Goal: Download file/media

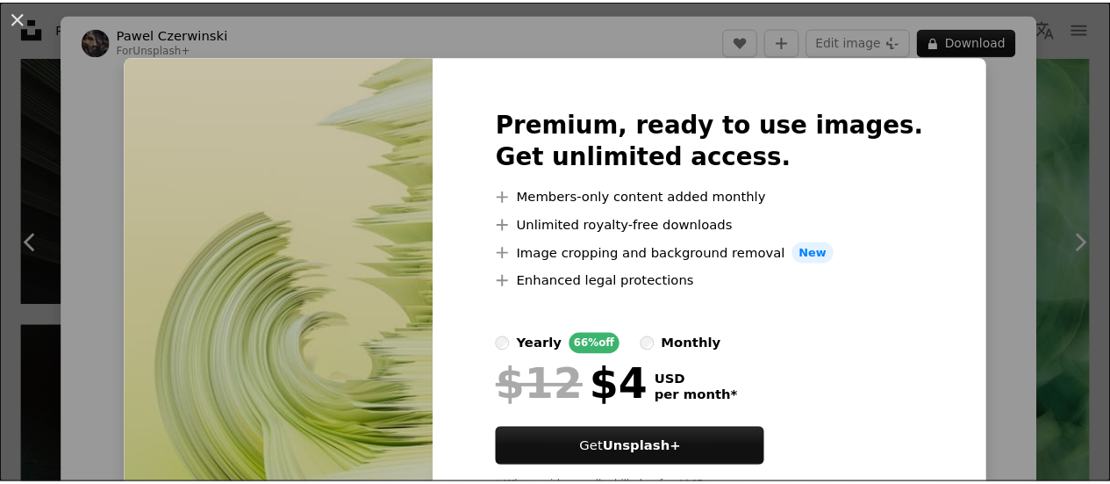
scroll to position [77, 0]
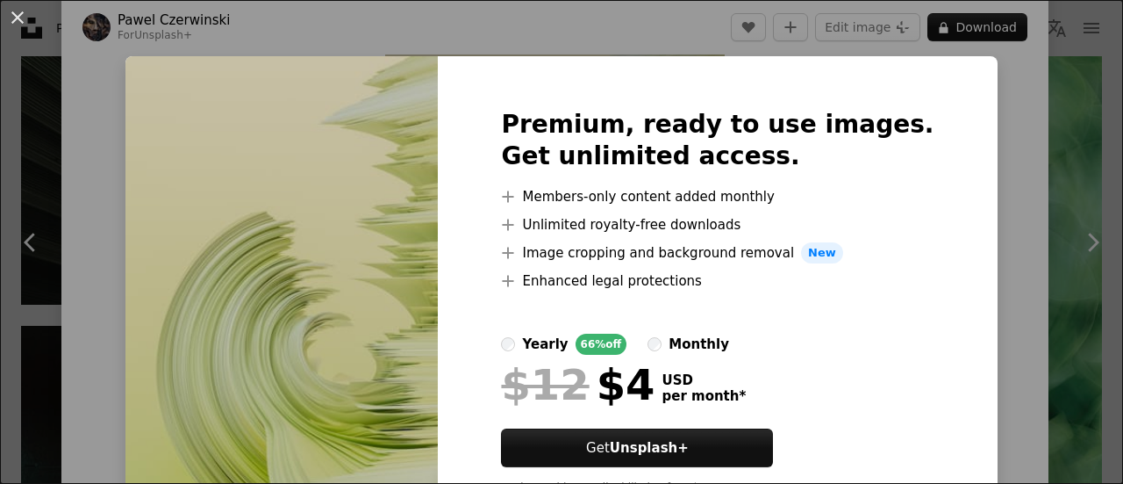
click at [133, 171] on div "An X shape Premium, ready to use images. Get unlimited access. A plus sign Memb…" at bounding box center [561, 242] width 1123 height 484
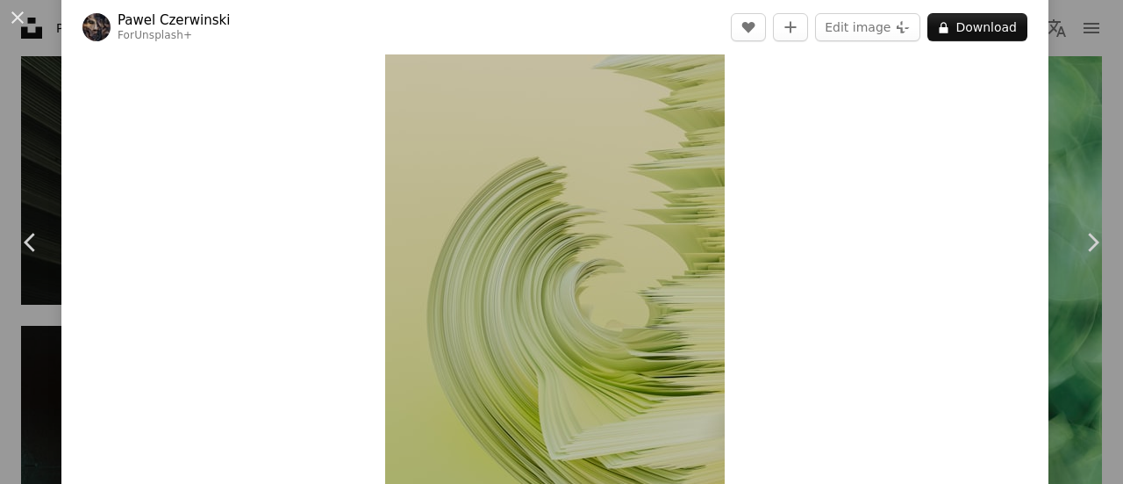
click at [1068, 87] on div "An X shape Chevron left Chevron right [PERSON_NAME] For Unsplash+ A heart A plu…" at bounding box center [561, 242] width 1123 height 484
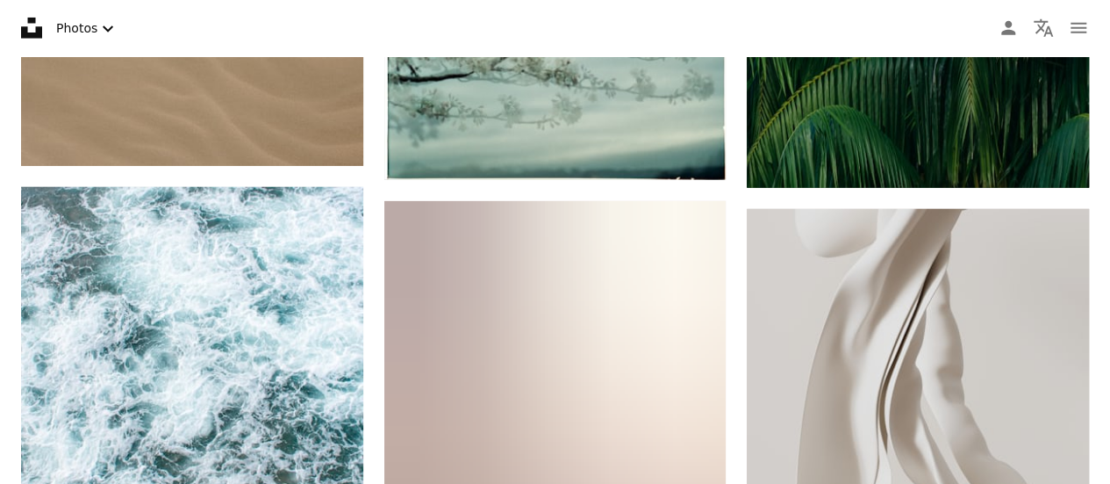
scroll to position [22466, 0]
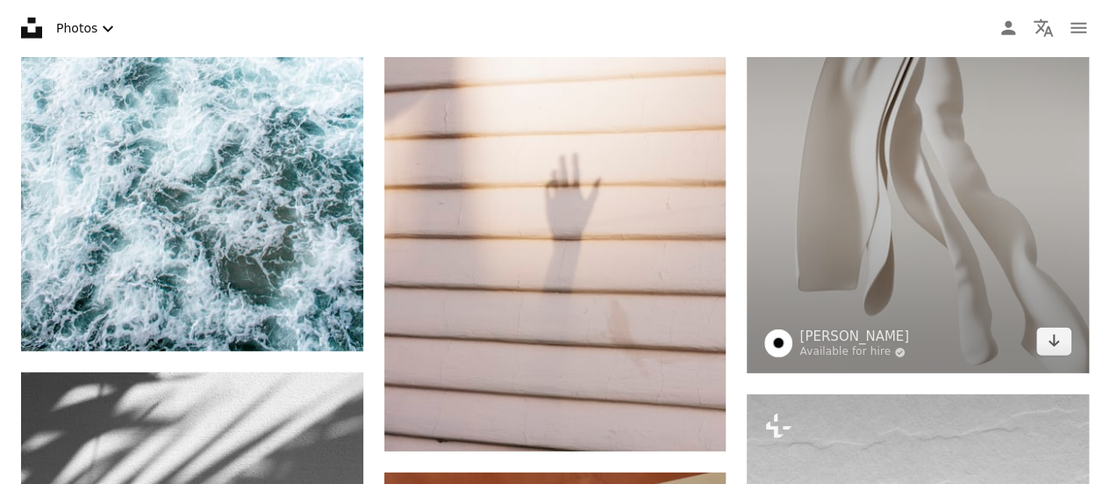
click at [976, 264] on img at bounding box center [918, 159] width 342 height 427
click at [897, 151] on img at bounding box center [918, 159] width 342 height 427
click at [1048, 338] on icon "Arrow pointing down" at bounding box center [1054, 340] width 14 height 21
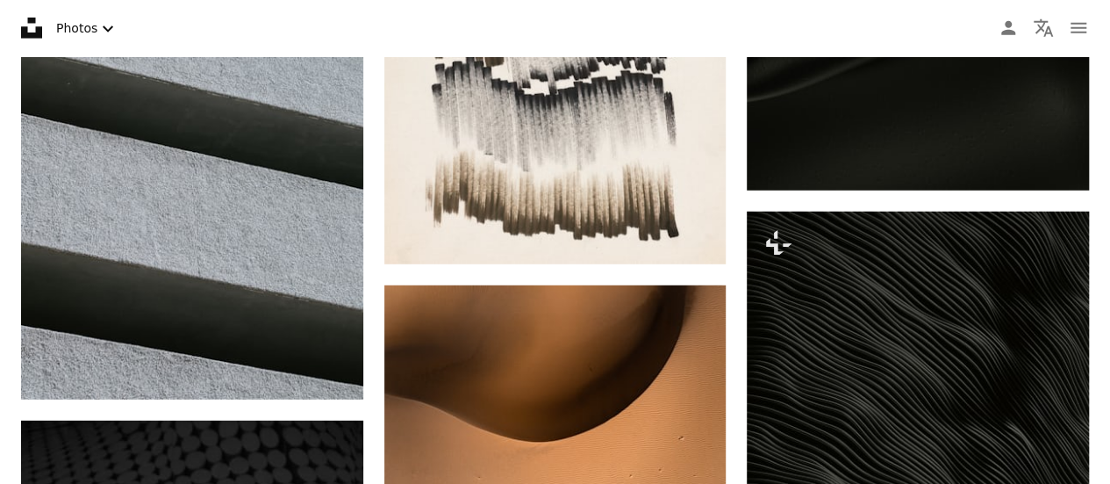
scroll to position [29169, 0]
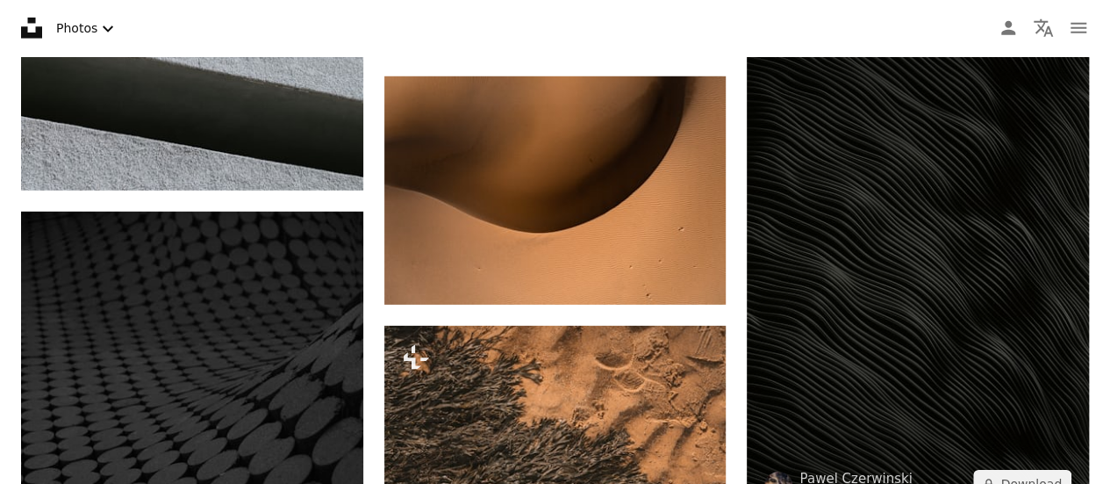
click at [939, 311] on img at bounding box center [918, 259] width 342 height 513
click at [1043, 475] on button "A lock Download" at bounding box center [1022, 484] width 98 height 28
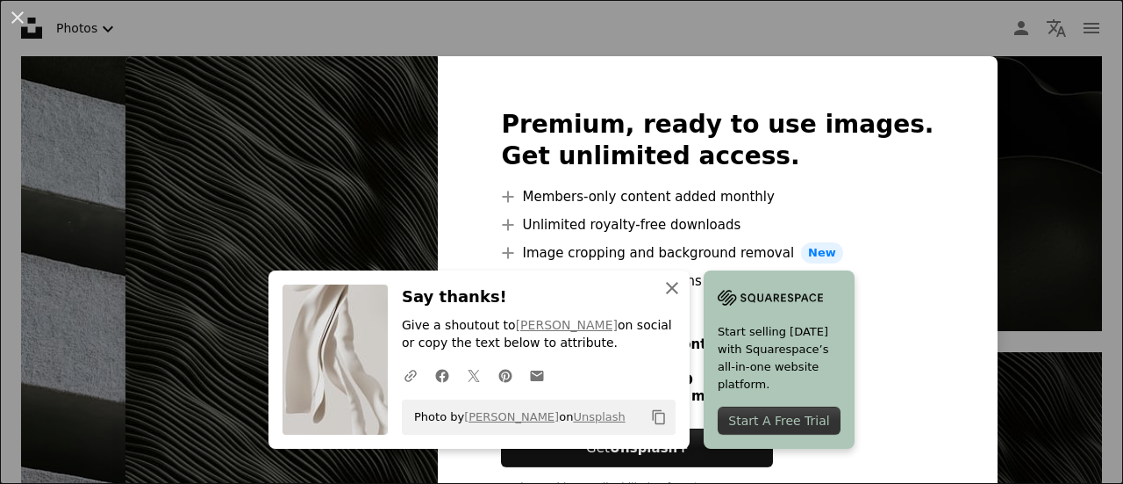
click at [672, 285] on icon "An X shape" at bounding box center [672, 287] width 21 height 21
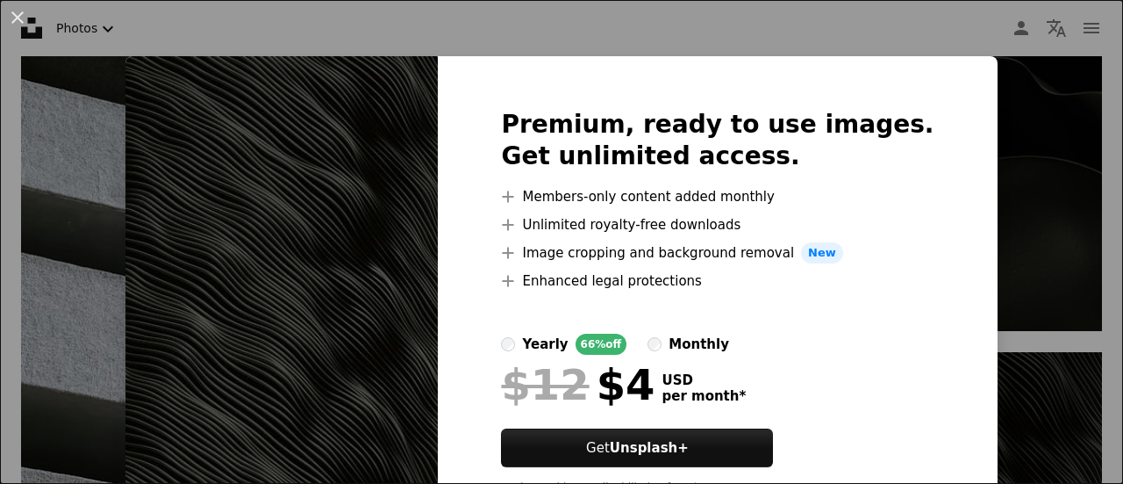
click at [324, 268] on img at bounding box center [281, 308] width 312 height 505
click at [1002, 133] on div "An X shape Premium, ready to use images. Get unlimited access. A plus sign Memb…" at bounding box center [561, 242] width 1123 height 484
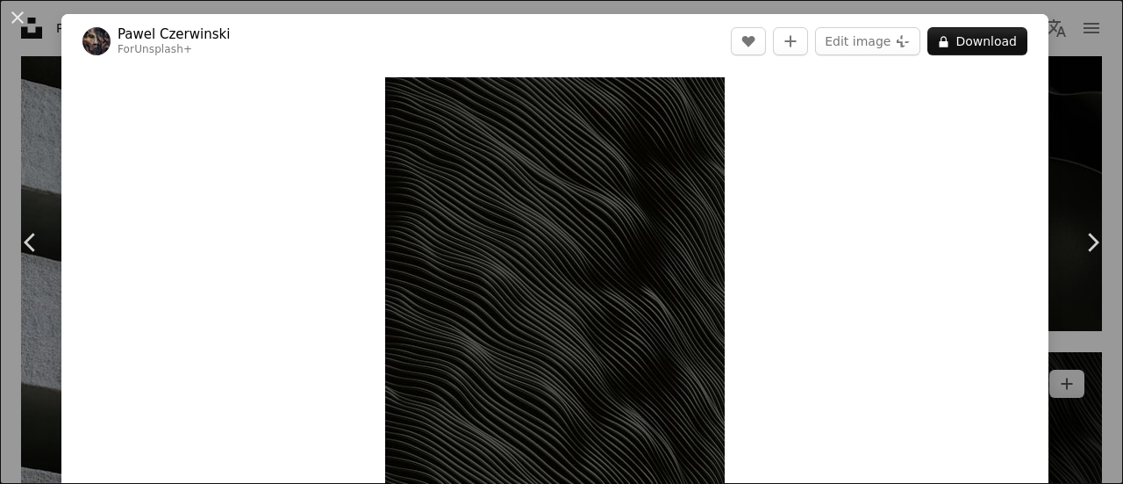
drag, startPoint x: 682, startPoint y: 129, endPoint x: 1053, endPoint y: 104, distance: 372.1
click at [1051, 104] on div "An X shape Chevron left Chevron right [PERSON_NAME] For Unsplash+ A heart A plu…" at bounding box center [561, 242] width 1123 height 484
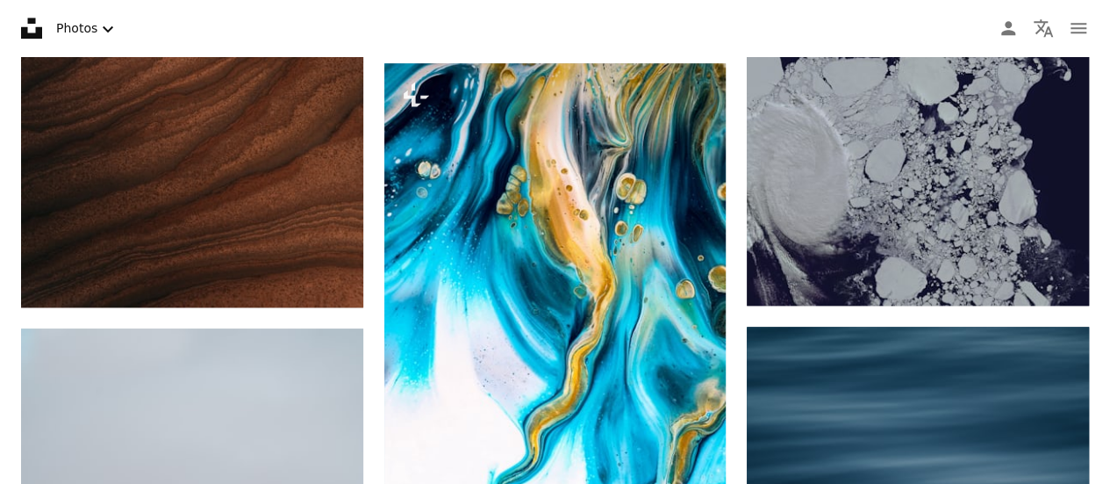
scroll to position [30486, 0]
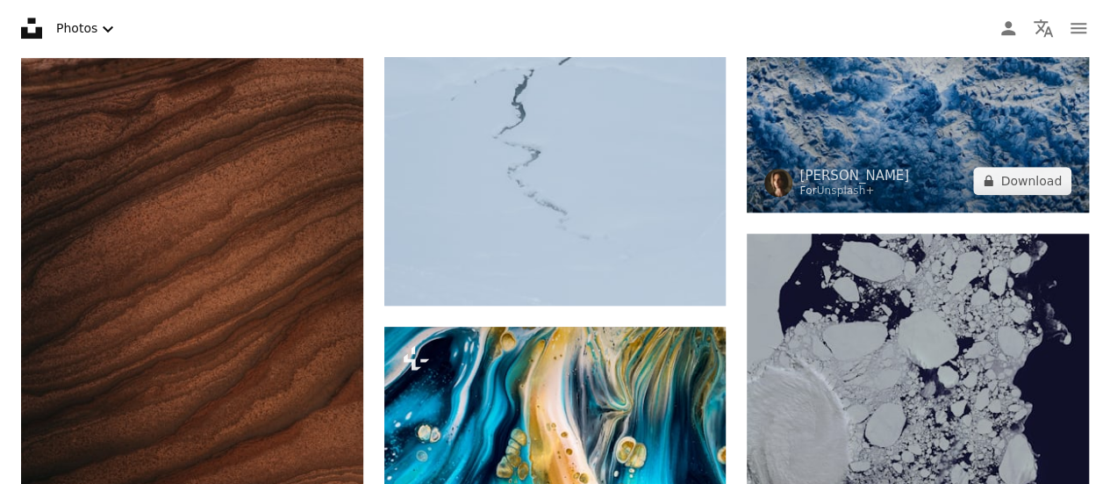
click at [978, 125] on img at bounding box center [918, 98] width 342 height 228
drag, startPoint x: 978, startPoint y: 125, endPoint x: 1007, endPoint y: 93, distance: 44.1
click at [1007, 93] on img at bounding box center [918, 98] width 342 height 228
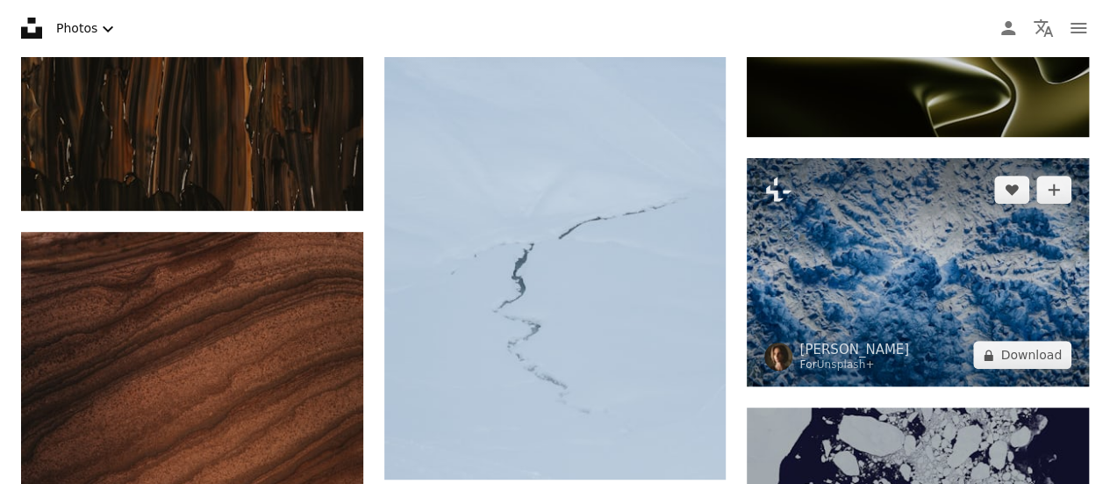
scroll to position [30310, 0]
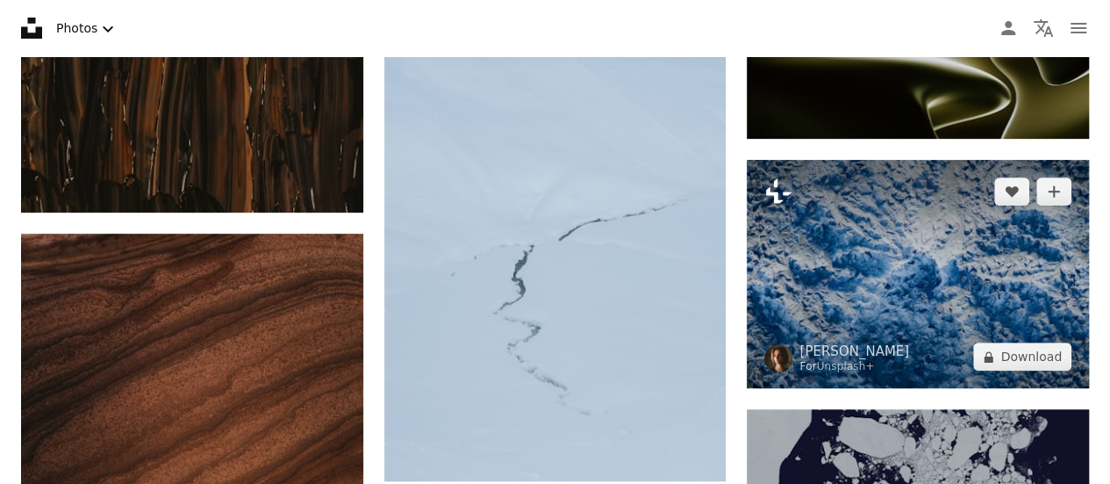
click at [786, 183] on icon "Plus sign for Unsplash+" at bounding box center [778, 191] width 28 height 28
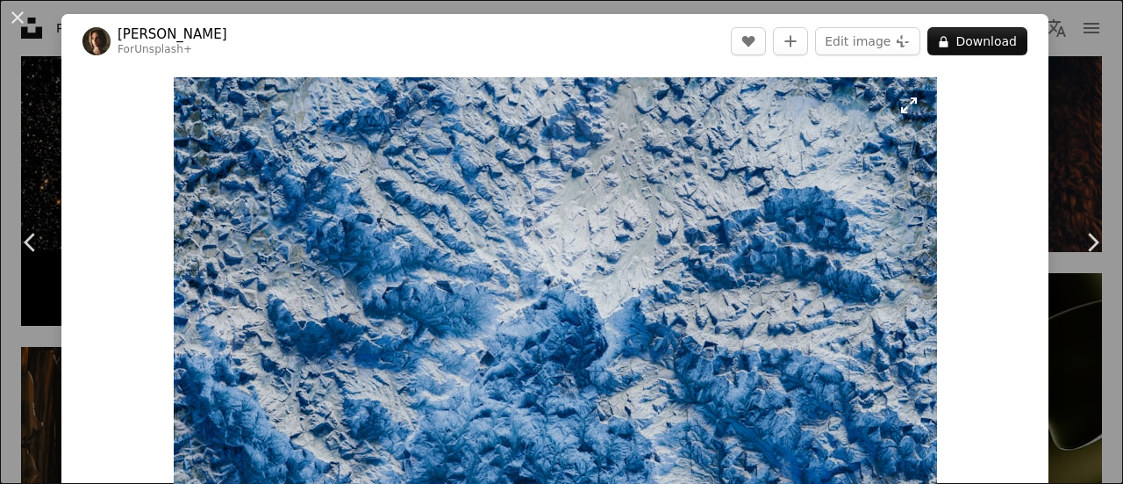
click at [653, 233] on img "Zoom in on this image" at bounding box center [555, 331] width 763 height 509
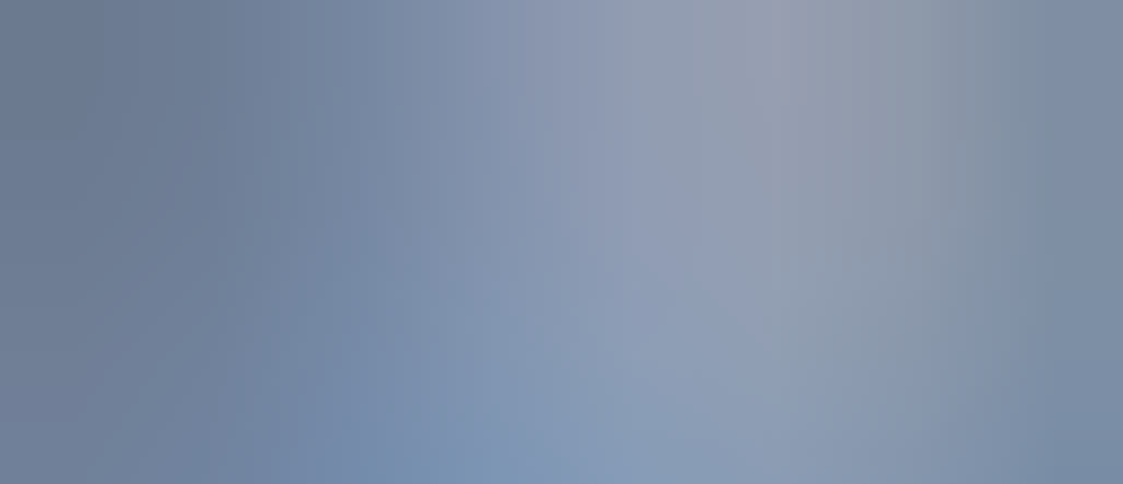
scroll to position [124, 0]
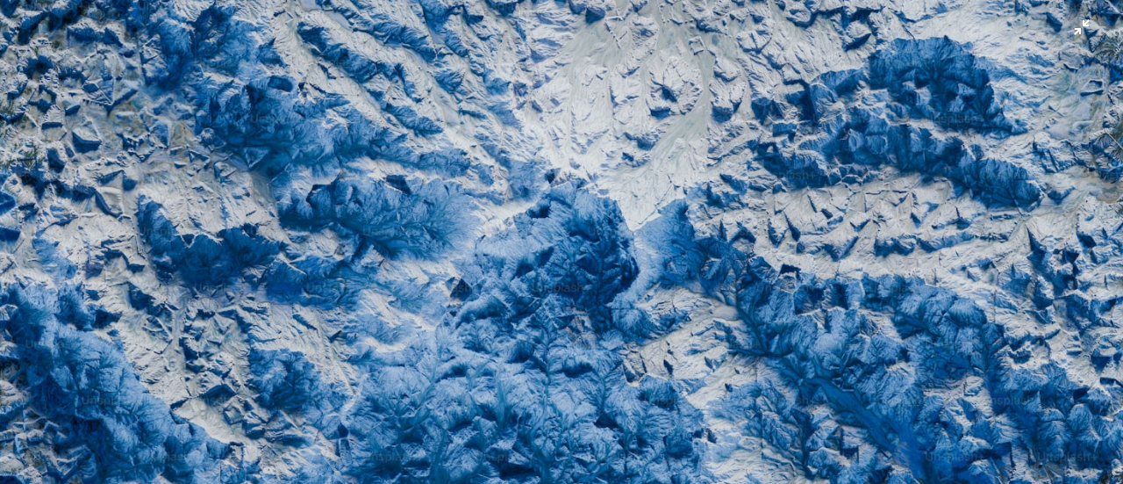
click at [653, 233] on img "Zoom out on this image" at bounding box center [561, 250] width 1125 height 750
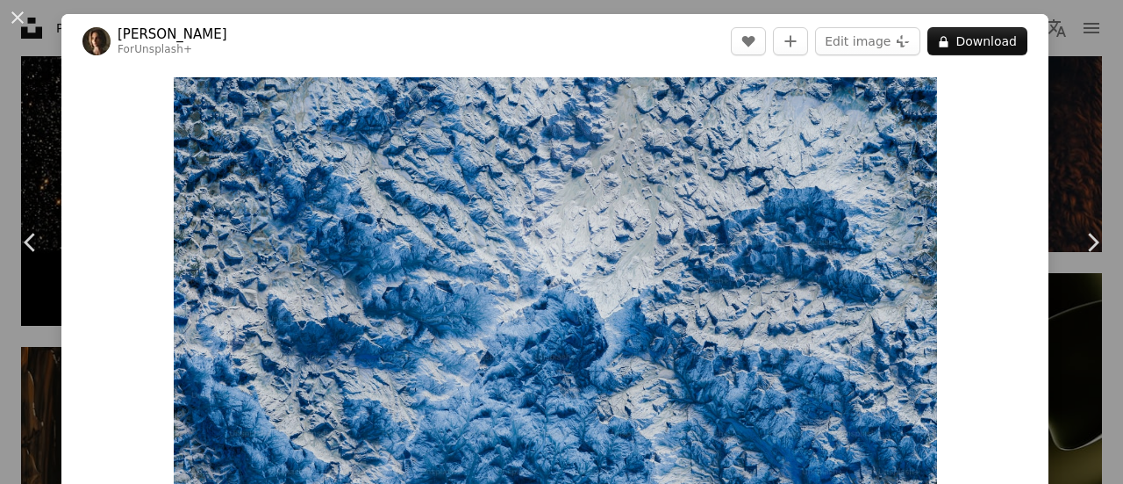
scroll to position [77, 0]
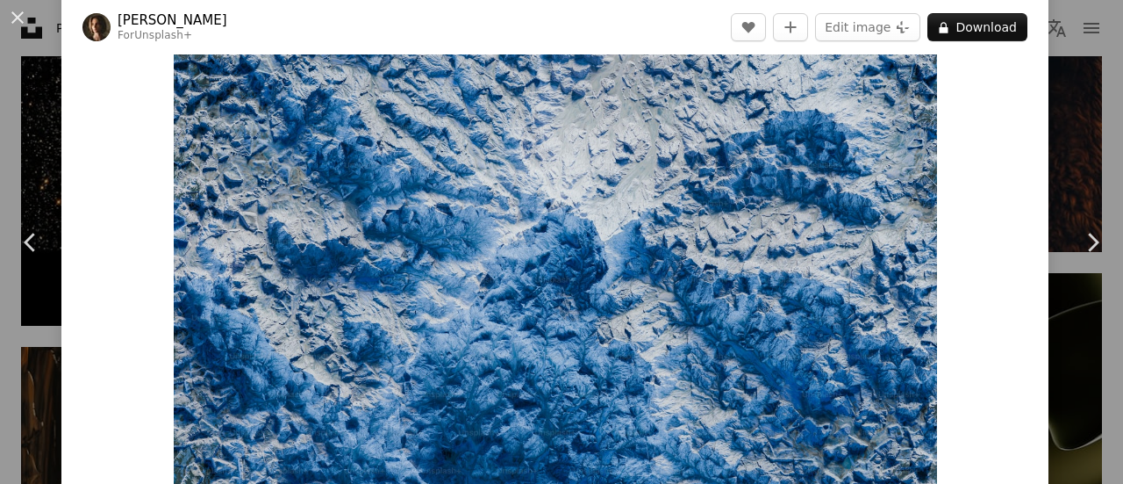
drag, startPoint x: 12, startPoint y: 15, endPoint x: 410, endPoint y: 220, distance: 447.5
click at [12, 15] on button "An X shape" at bounding box center [17, 17] width 21 height 21
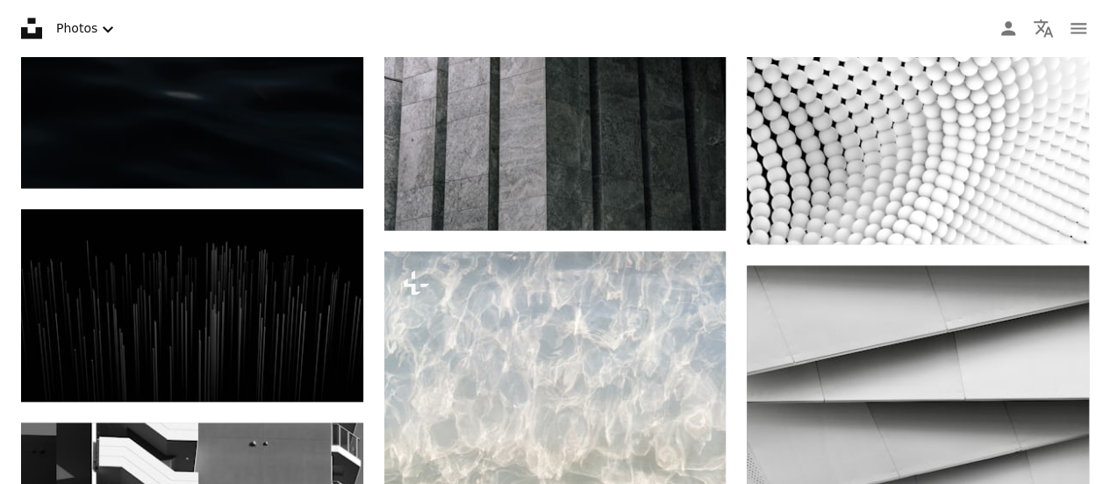
scroll to position [0, 0]
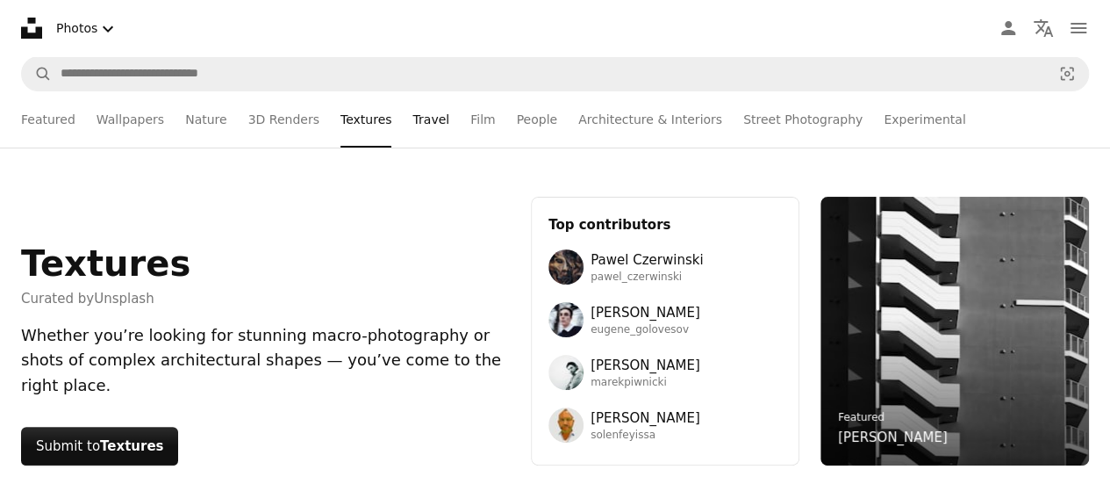
click at [412, 123] on link "Travel" at bounding box center [430, 119] width 37 height 56
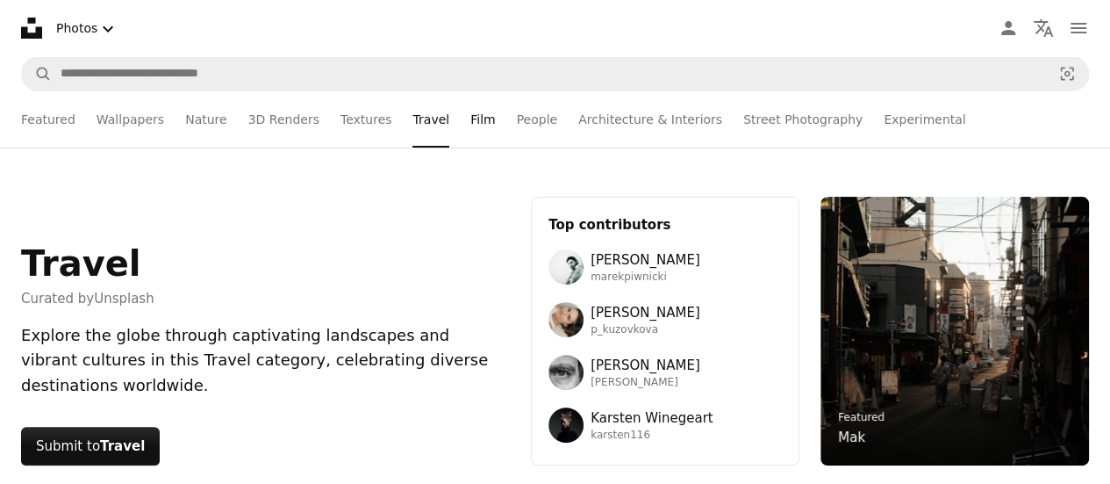
click at [470, 118] on link "Film" at bounding box center [482, 119] width 25 height 56
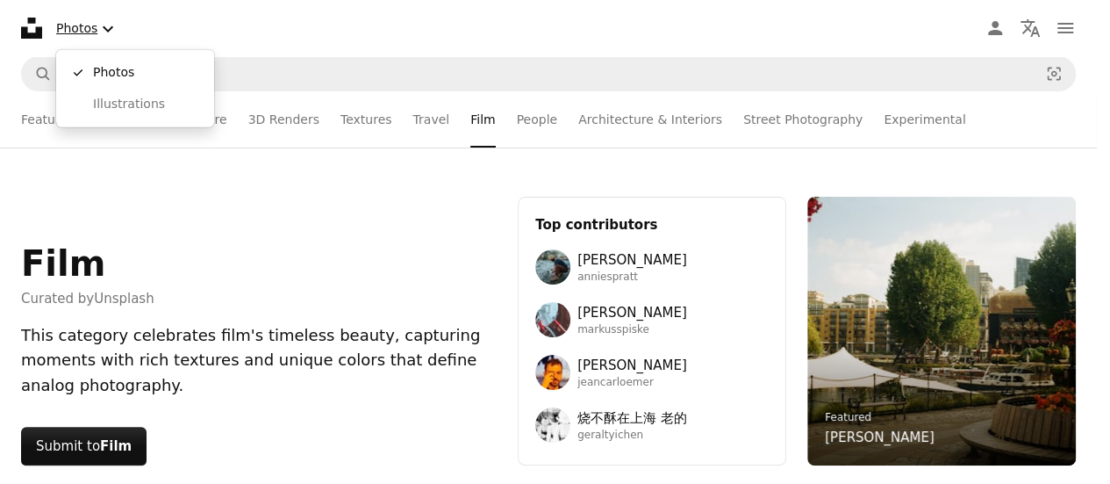
click at [100, 22] on icon "Chevron down" at bounding box center [107, 28] width 21 height 21
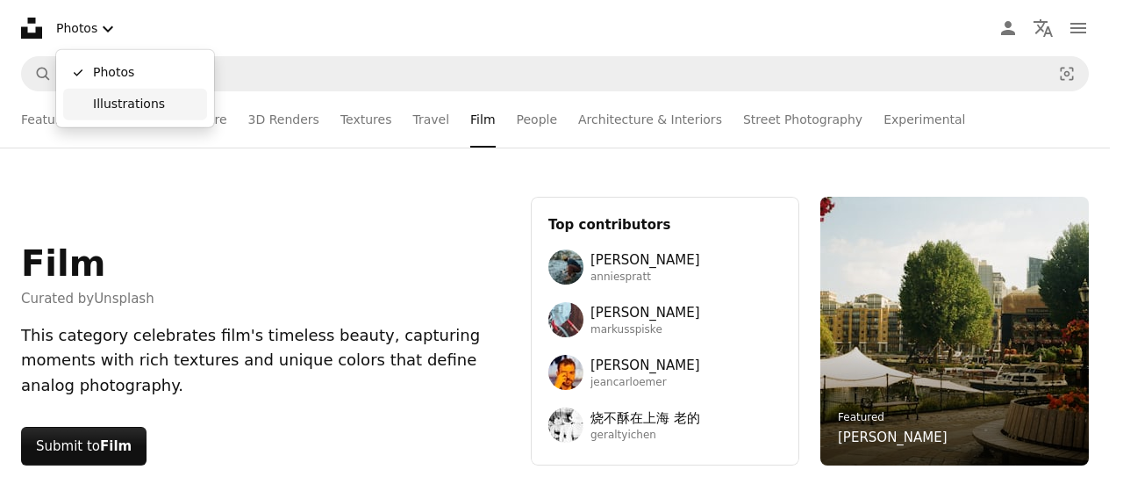
click at [111, 103] on span "Illustrations" at bounding box center [146, 105] width 107 height 18
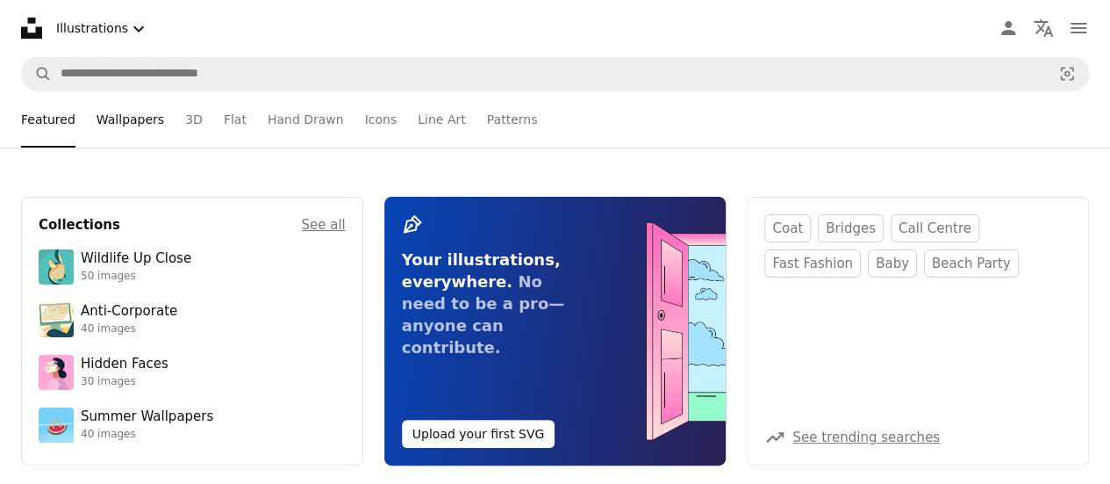
click at [135, 128] on link "Wallpapers" at bounding box center [131, 119] width 68 height 56
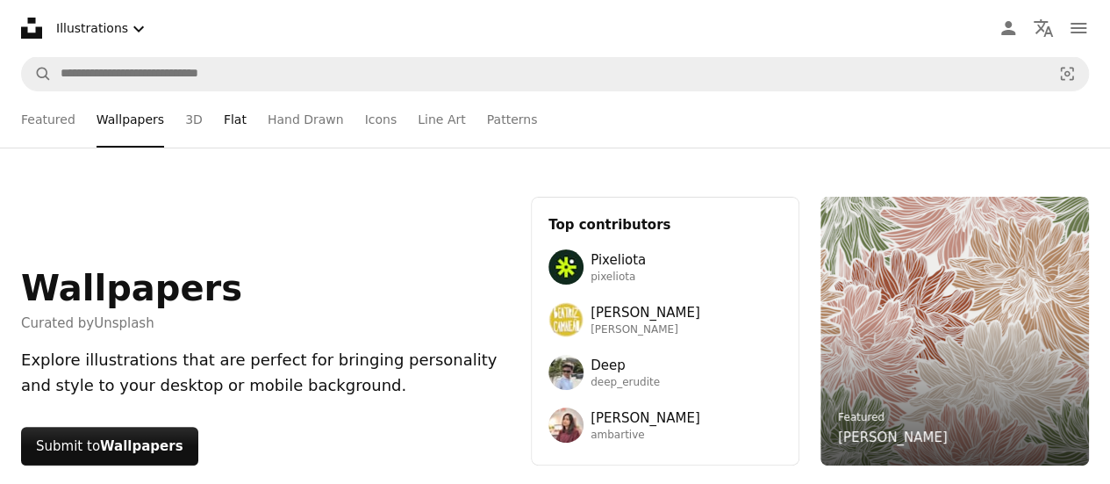
click at [226, 131] on link "Flat" at bounding box center [235, 119] width 23 height 56
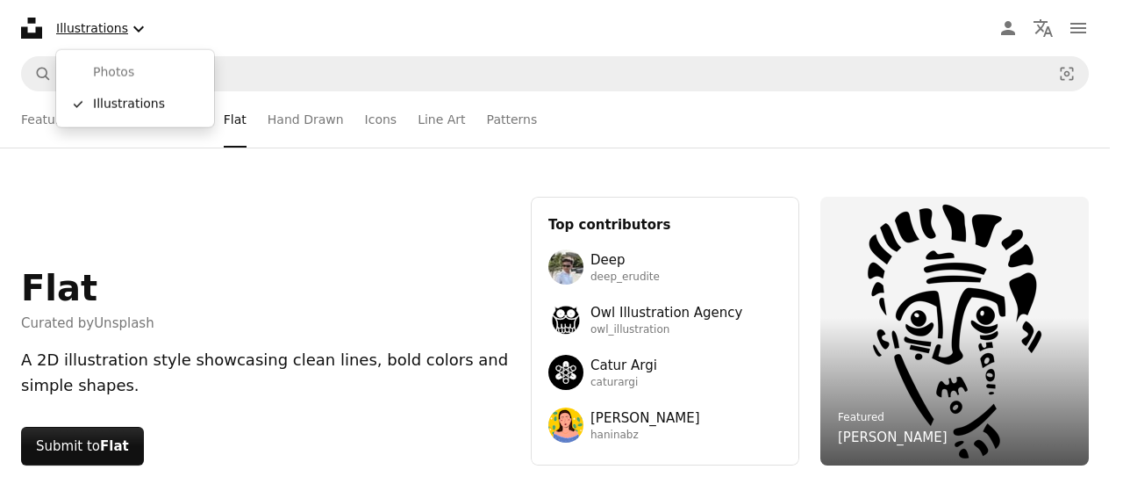
click at [104, 22] on button "Illustrations Chevron down" at bounding box center [102, 29] width 107 height 36
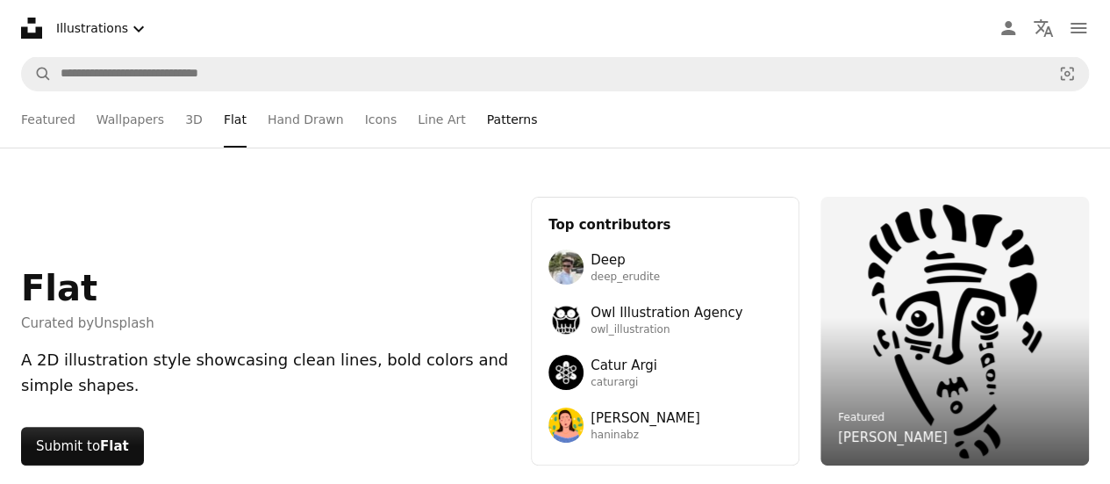
click at [487, 118] on link "Patterns" at bounding box center [512, 119] width 51 height 56
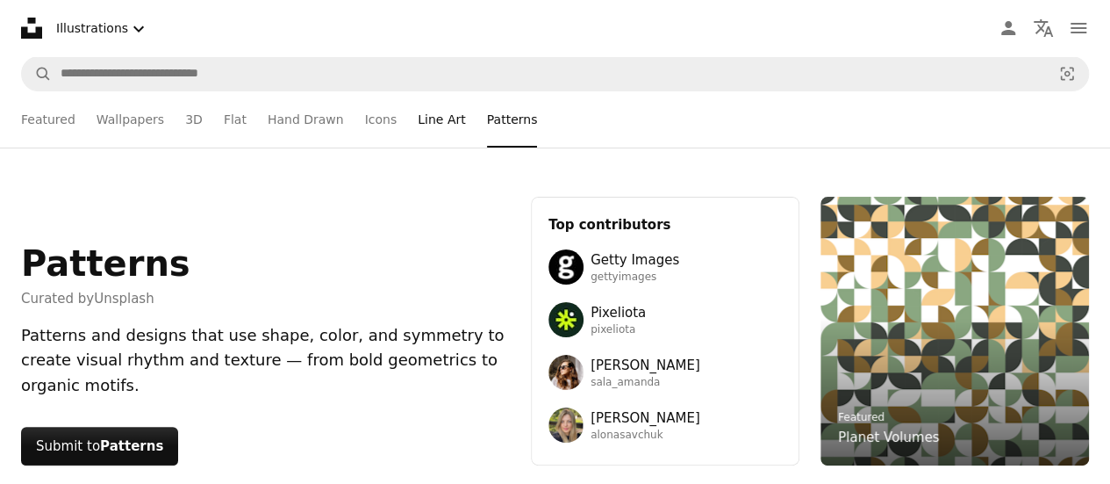
click at [418, 124] on link "Line Art" at bounding box center [441, 119] width 47 height 56
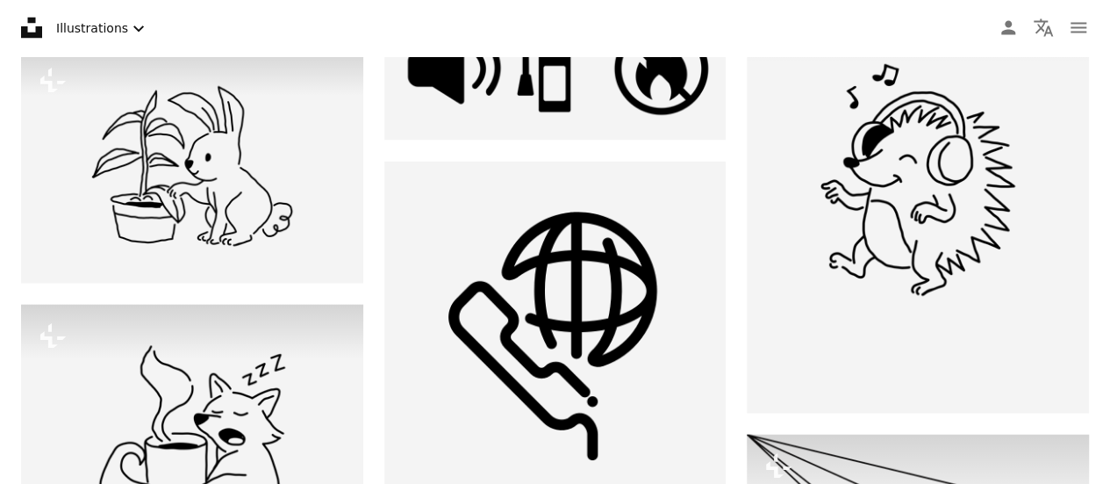
scroll to position [1803, 0]
